Goal: Task Accomplishment & Management: Manage account settings

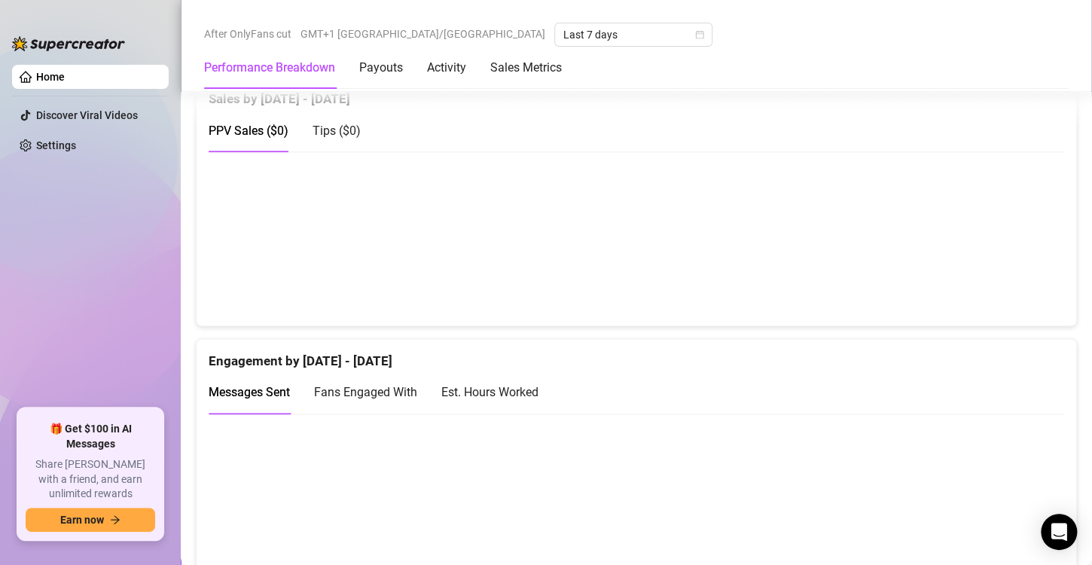
scroll to position [777, 0]
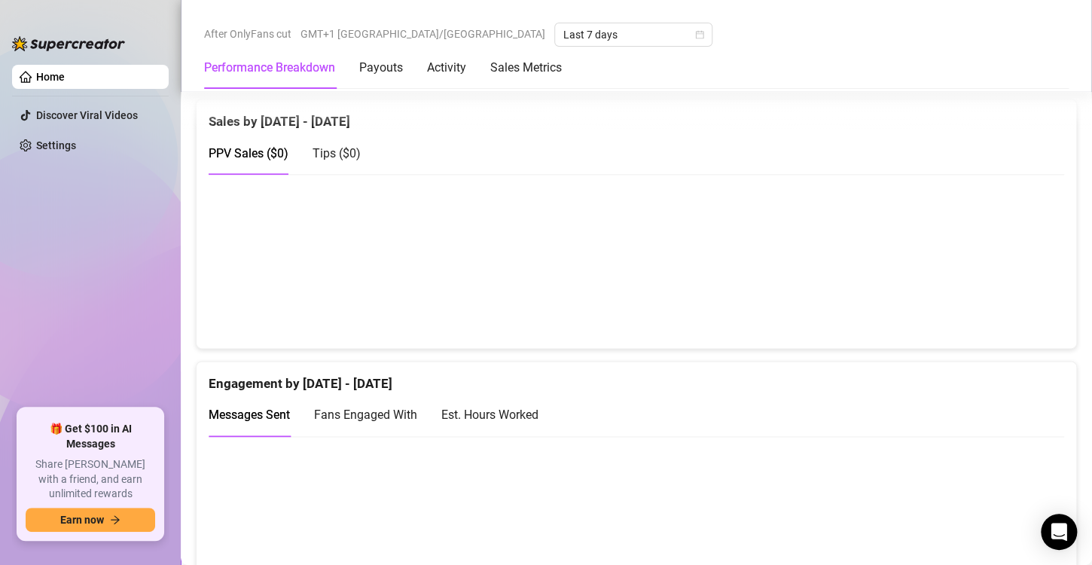
click at [964, 30] on div "After OnlyFans cut GMT+1 [GEOGRAPHIC_DATA]/[GEOGRAPHIC_DATA] Last 7 days" at bounding box center [636, 35] width 865 height 24
click at [65, 73] on link "Home" at bounding box center [50, 77] width 29 height 12
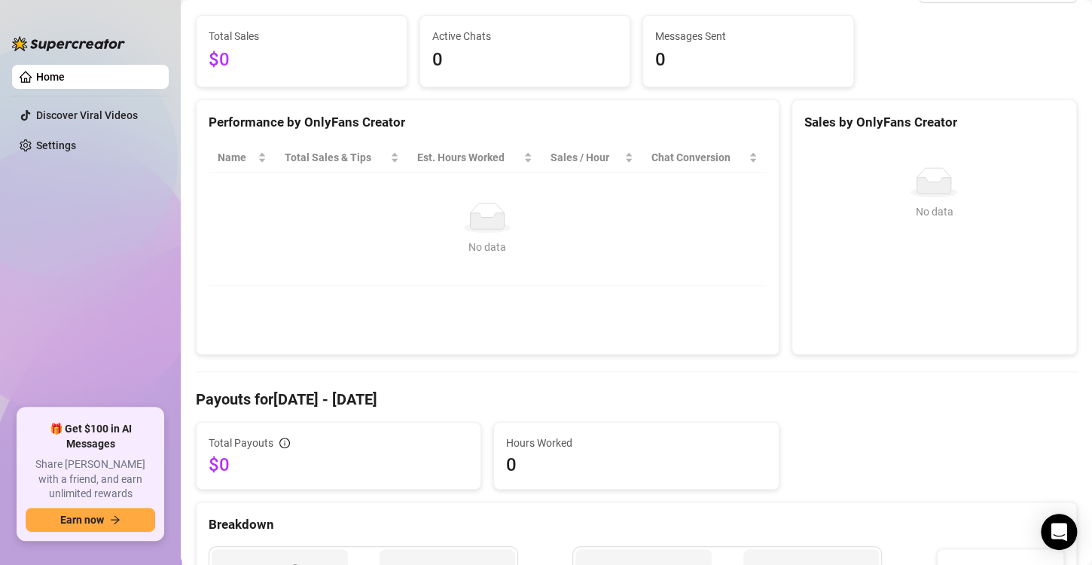
scroll to position [175, 0]
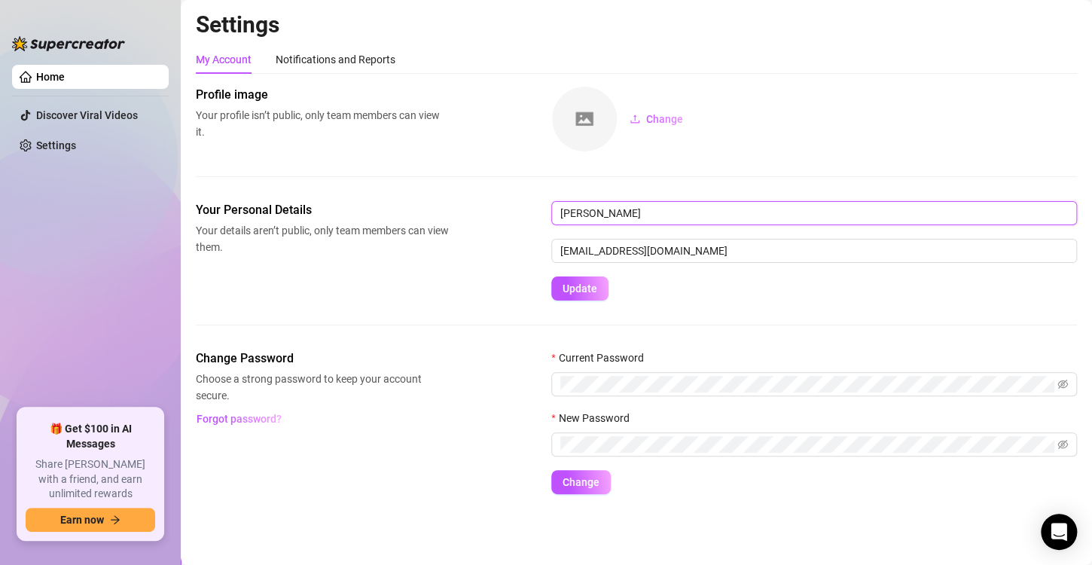
click at [819, 217] on input "[PERSON_NAME]" at bounding box center [814, 213] width 526 height 24
type input "E"
type input "yca"
click at [588, 289] on span "Update" at bounding box center [580, 289] width 35 height 12
